Goal: Task Accomplishment & Management: Manage account settings

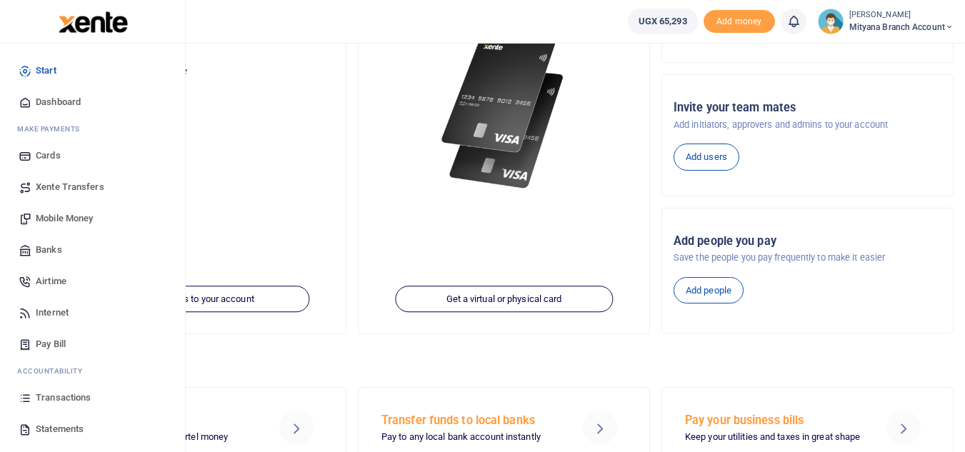
scroll to position [248, 0]
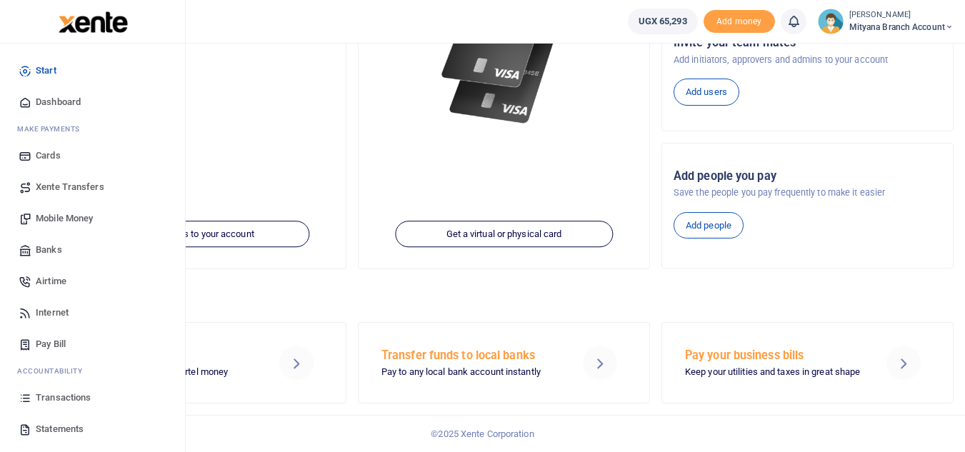
click at [139, 64] on link "Start" at bounding box center [92, 70] width 162 height 31
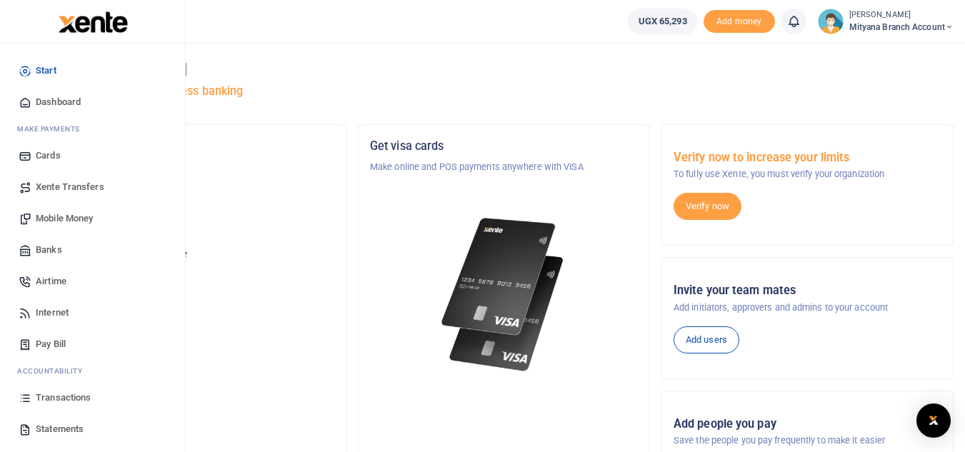
click at [59, 423] on span "Statements" at bounding box center [60, 429] width 48 height 14
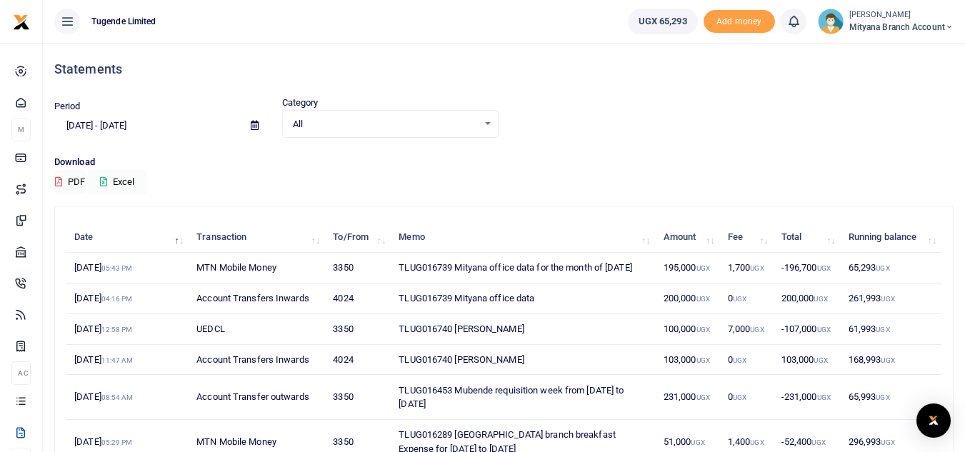
click at [252, 124] on icon at bounding box center [255, 125] width 8 height 9
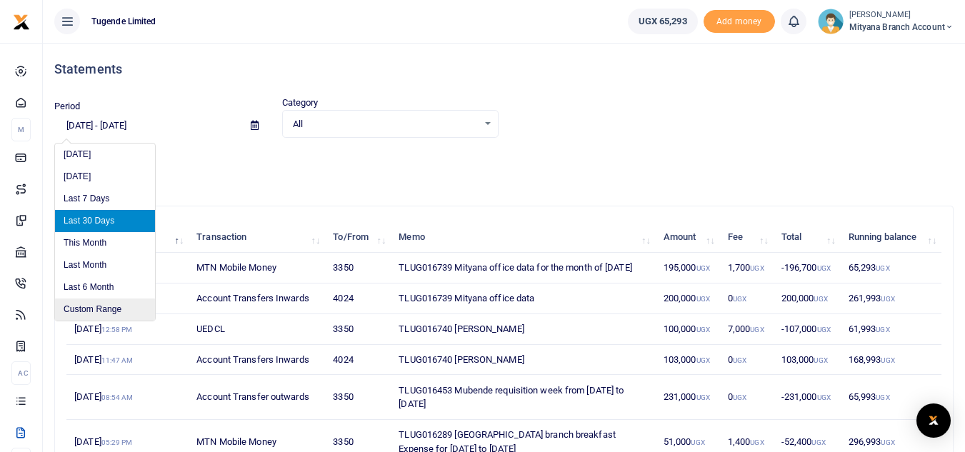
click at [111, 309] on li "Custom Range" at bounding box center [105, 310] width 100 height 22
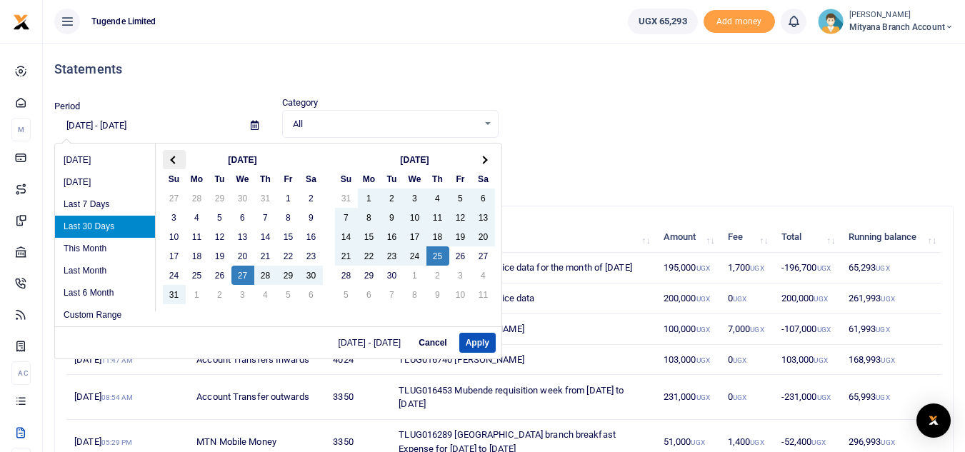
click at [166, 161] on th at bounding box center [174, 159] width 23 height 19
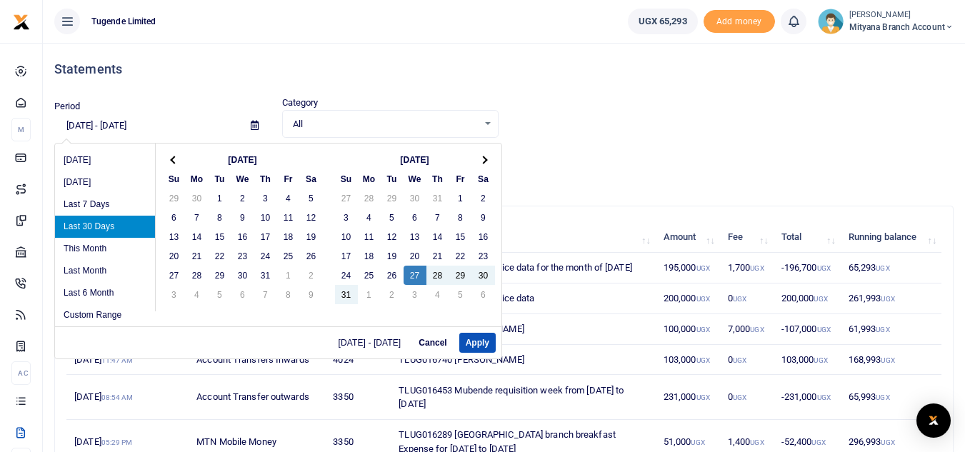
click at [166, 161] on th at bounding box center [174, 159] width 23 height 19
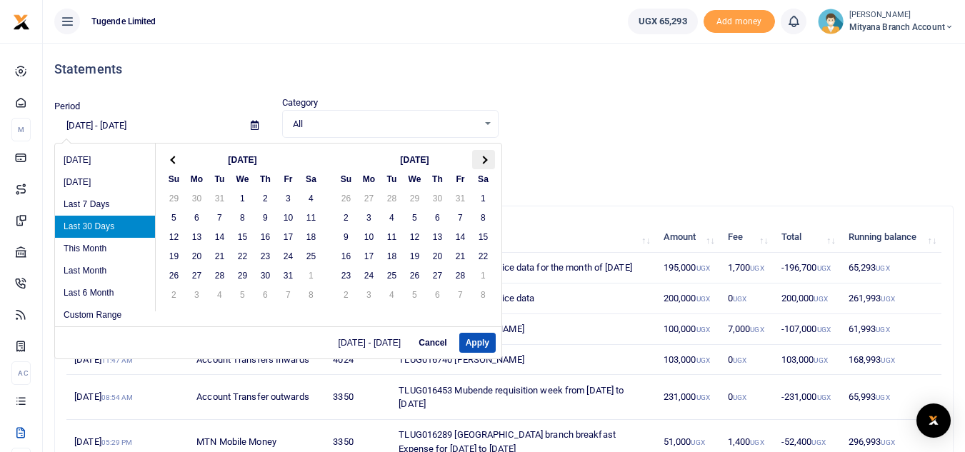
click at [482, 164] on th at bounding box center [483, 159] width 23 height 19
click at [176, 156] on th at bounding box center [174, 159] width 23 height 19
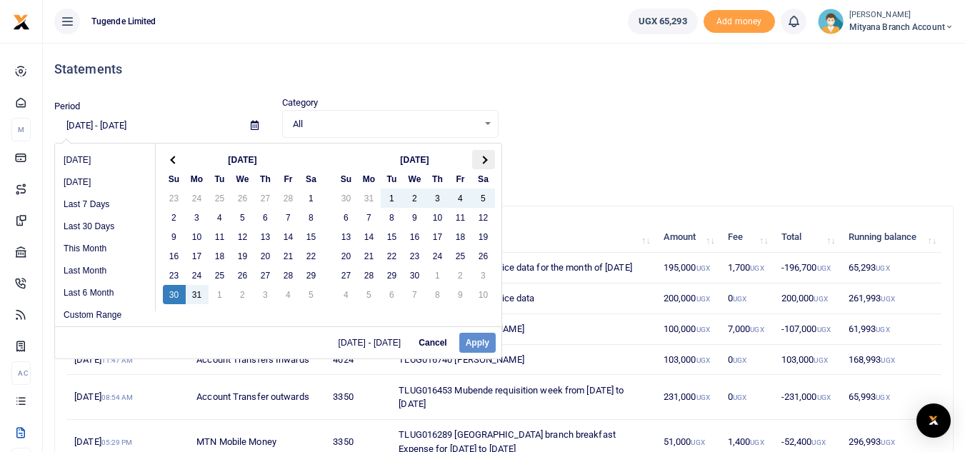
click at [484, 156] on th at bounding box center [483, 159] width 23 height 19
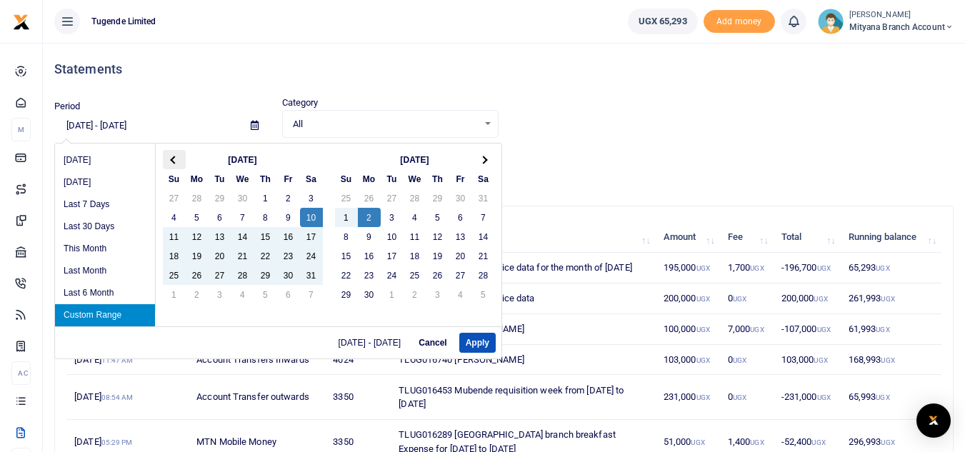
click at [171, 154] on th at bounding box center [174, 159] width 23 height 19
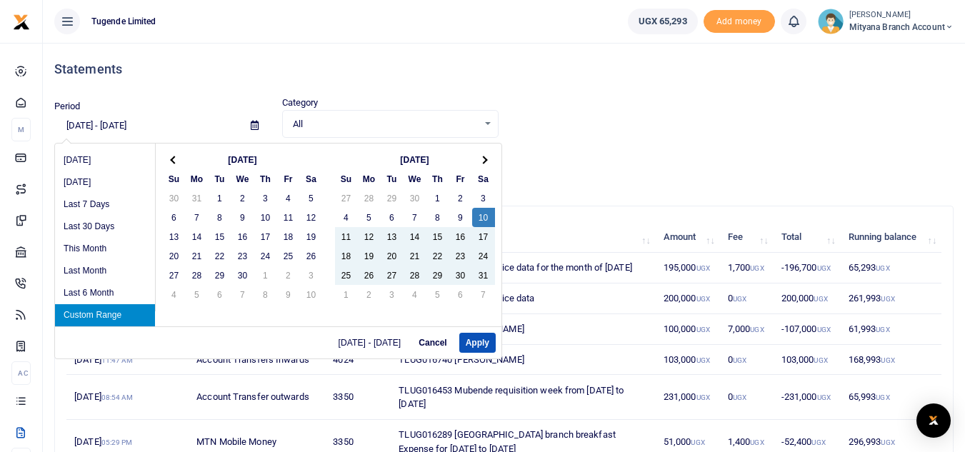
click at [171, 154] on th at bounding box center [174, 159] width 23 height 19
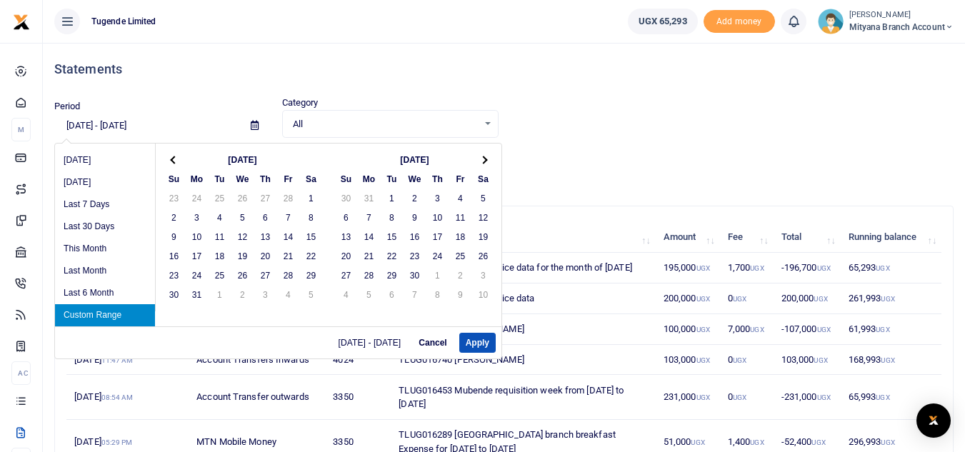
click at [171, 154] on th at bounding box center [174, 159] width 23 height 19
click at [481, 161] on span at bounding box center [483, 160] width 8 height 8
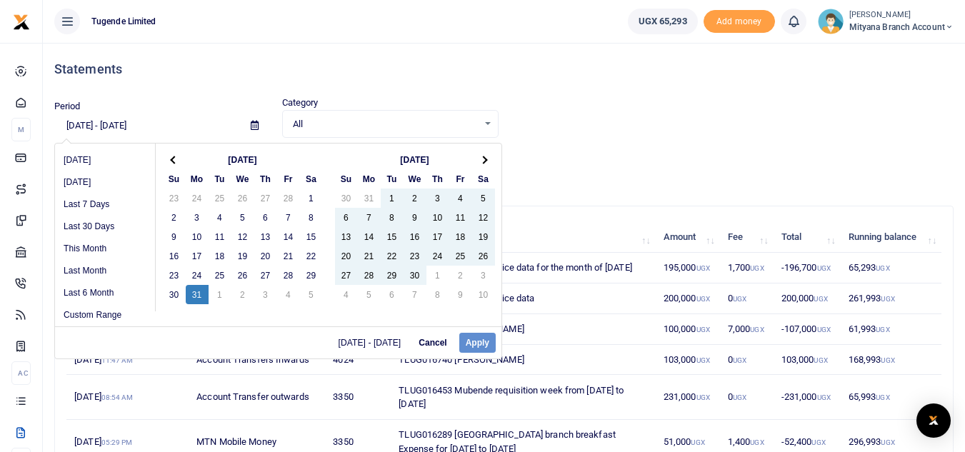
click at [339, 342] on span "05/10/2025 - 06/02/2025" at bounding box center [373, 343] width 69 height 9
click at [344, 344] on span "05/10/2025 - 06/02/2025" at bounding box center [373, 343] width 69 height 9
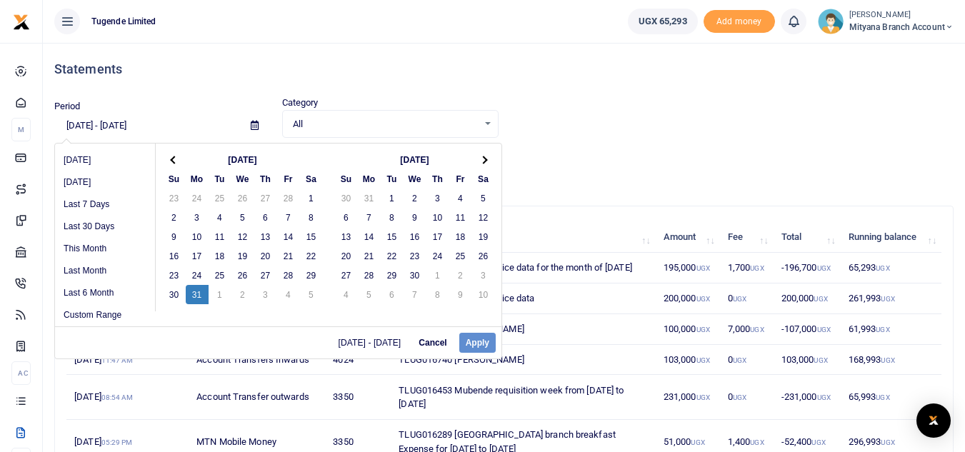
click at [75, 122] on input "08/27/2025 - 09/25/2025" at bounding box center [146, 126] width 185 height 24
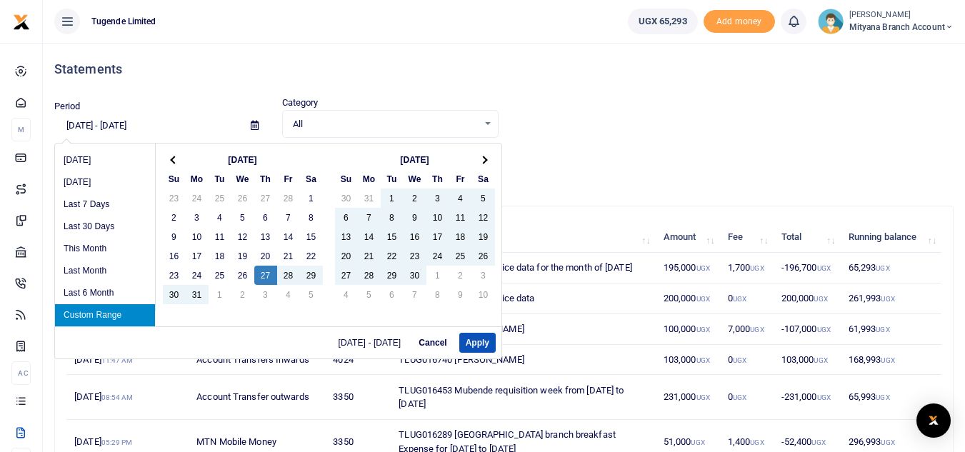
click at [132, 124] on input "03/27/2025 - 09/25/2025" at bounding box center [146, 126] width 185 height 24
type input "03/27/2025 - 07/25/2025"
click at [480, 339] on button "Apply" at bounding box center [477, 343] width 36 height 20
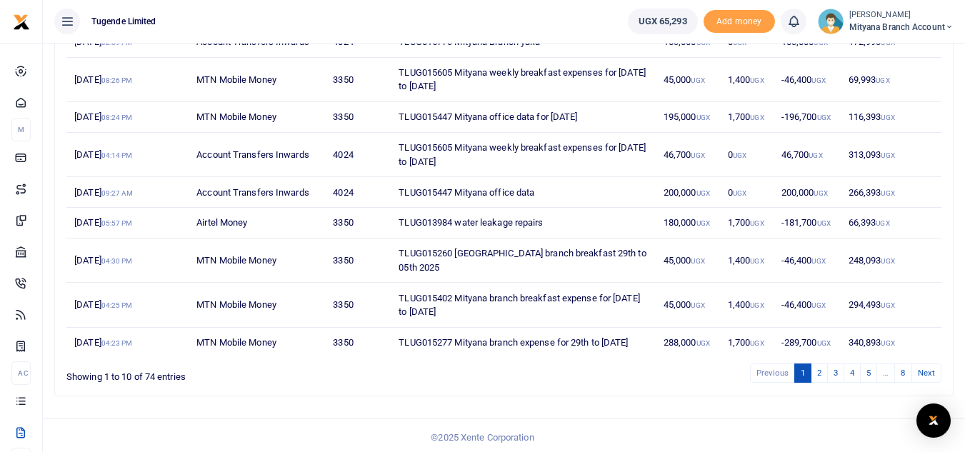
scroll to position [261, 0]
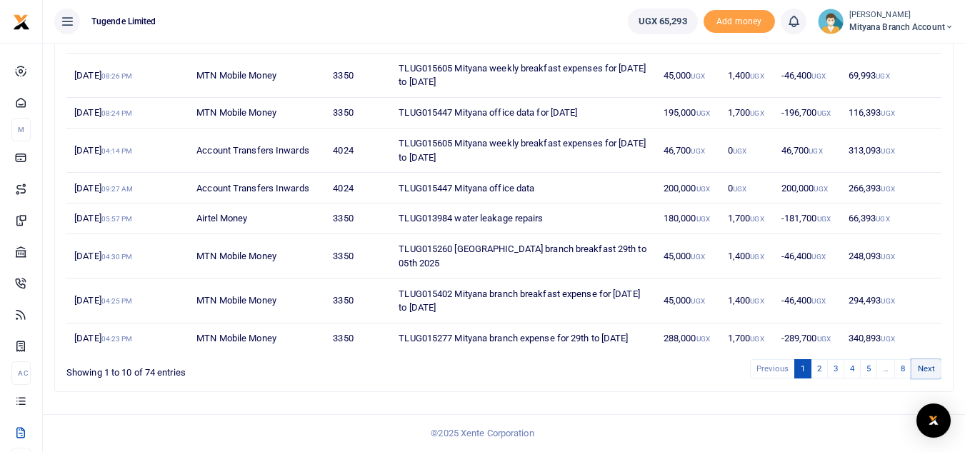
click at [920, 367] on link "Next" at bounding box center [927, 368] width 30 height 19
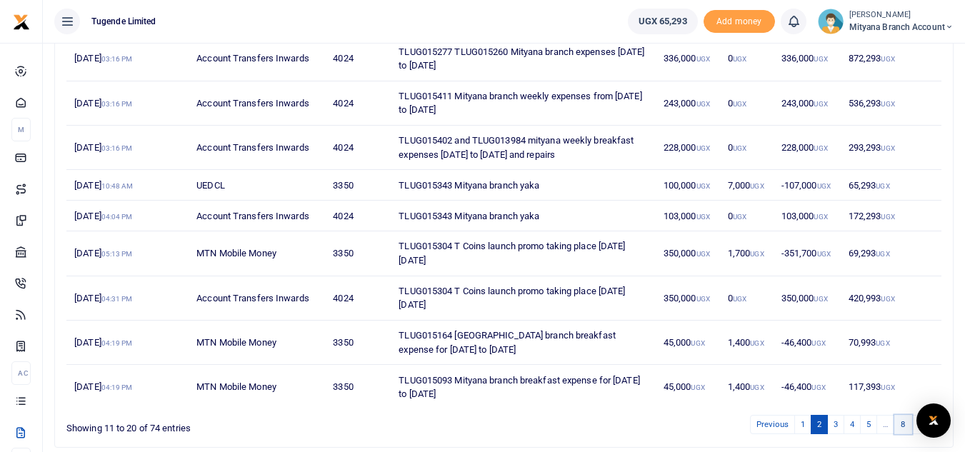
click at [900, 422] on link "8" at bounding box center [903, 424] width 17 height 19
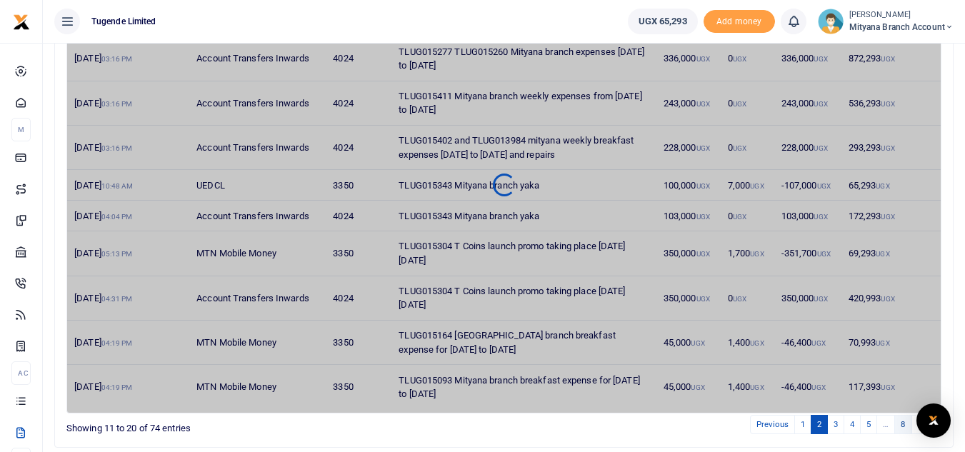
scroll to position [63, 0]
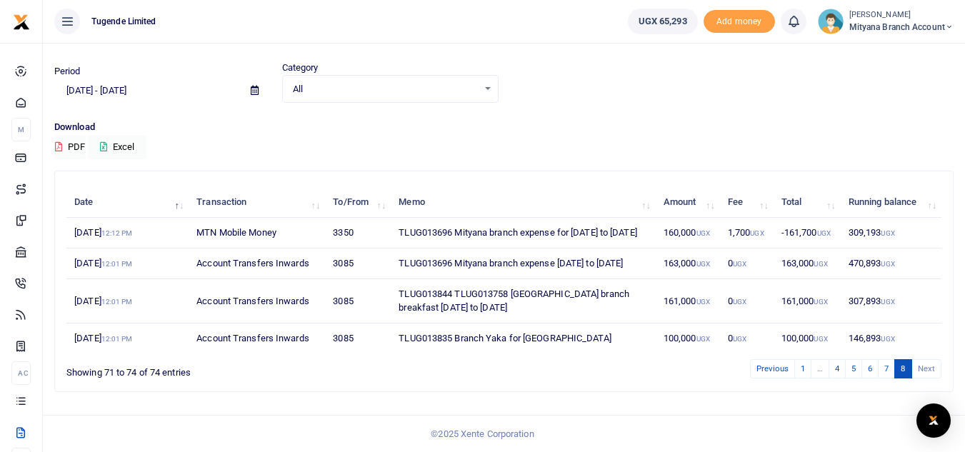
click at [925, 371] on li "Next" at bounding box center [926, 368] width 29 height 19
click at [885, 368] on link "7" at bounding box center [886, 368] width 17 height 19
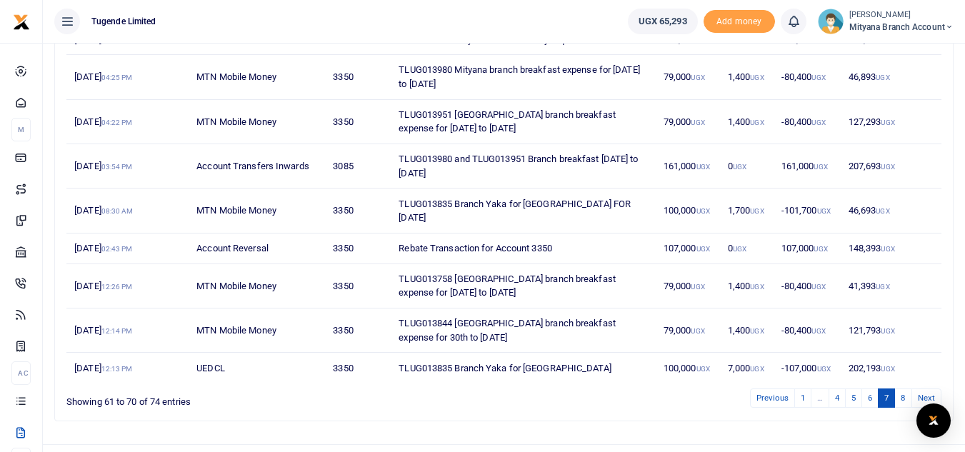
scroll to position [289, 0]
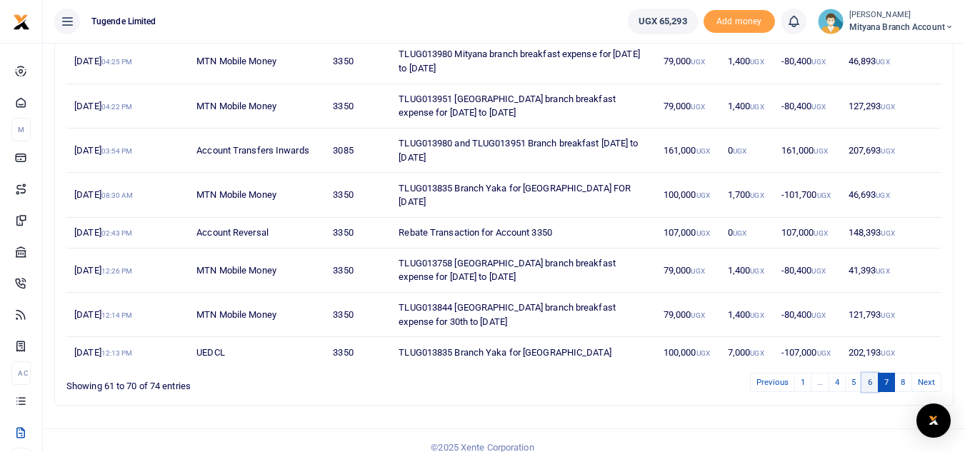
click at [870, 373] on link "6" at bounding box center [870, 382] width 17 height 19
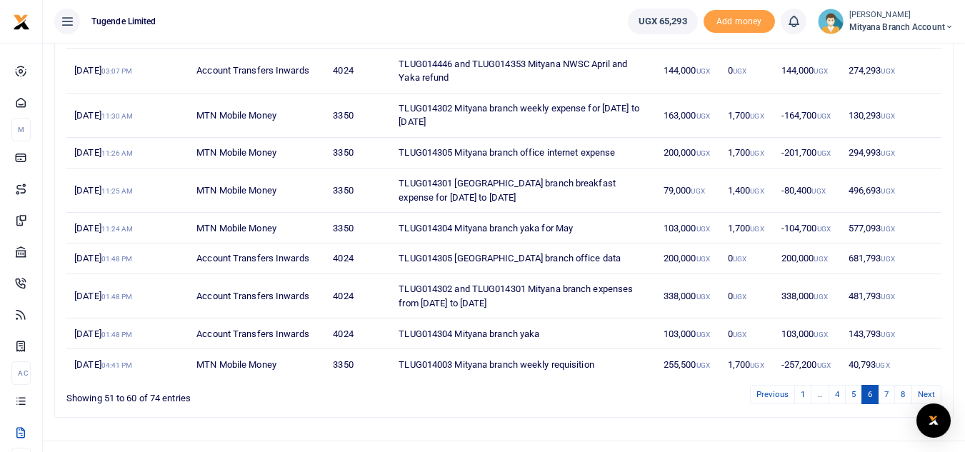
scroll to position [246, 0]
